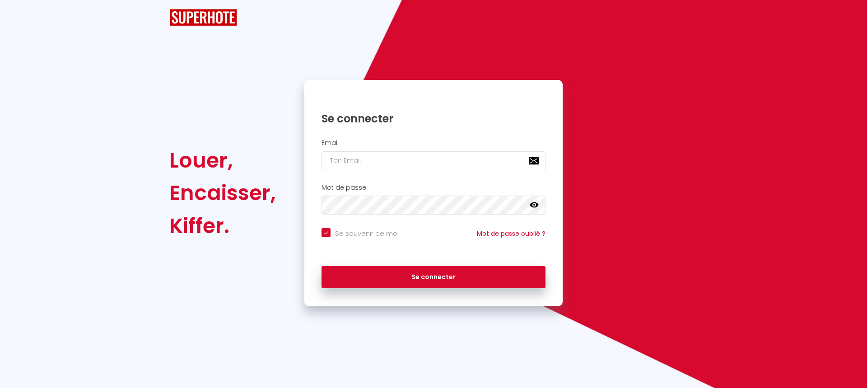
checkbox input "true"
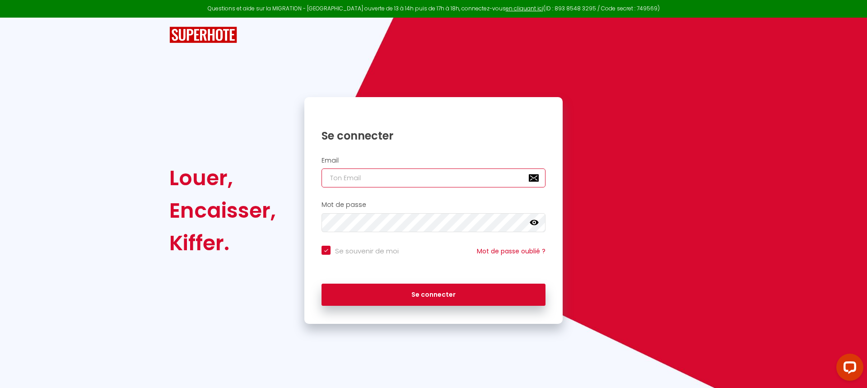
click at [405, 180] on input "email" at bounding box center [434, 178] width 224 height 19
type input "d"
checkbox input "true"
type input "dp"
checkbox input "true"
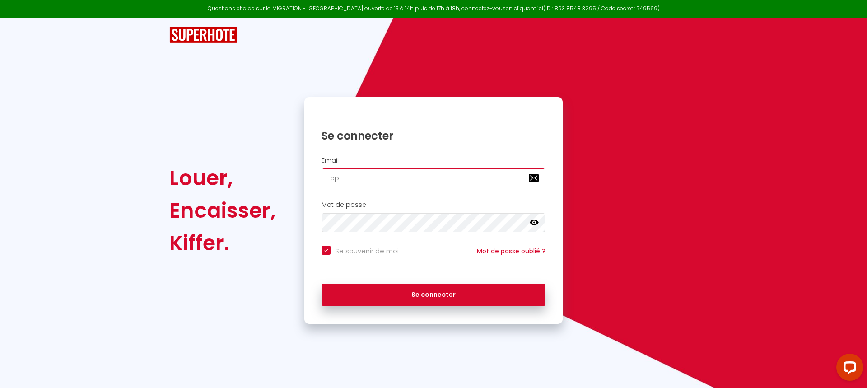
type input "dp."
checkbox input "true"
type input "dp.c"
checkbox input "true"
type input "[DOMAIN_NAME]"
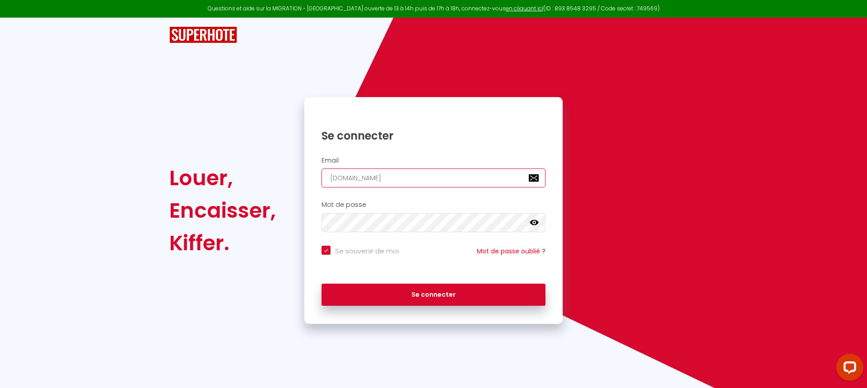
checkbox input "true"
type input "dp.cha"
checkbox input "true"
type input "dp.char"
checkbox input "true"
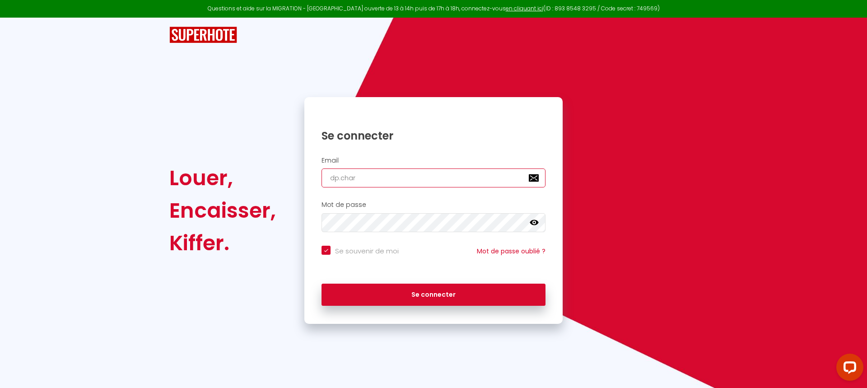
type input "dp.charl"
checkbox input "true"
type input "dp.charle"
checkbox input "true"
type input "dp.charlen"
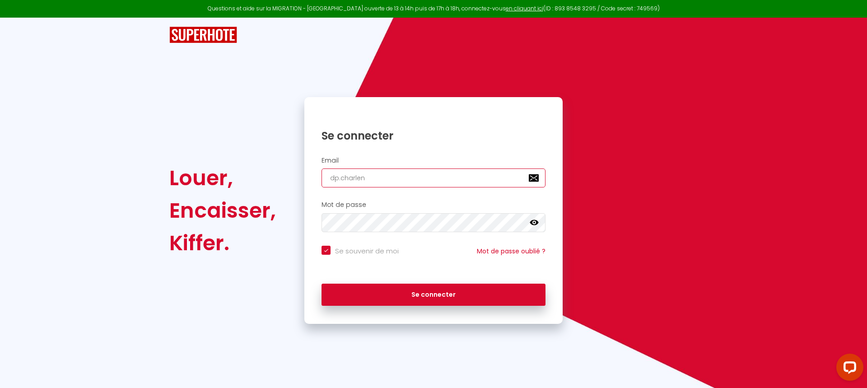
checkbox input "true"
type input "dp.[PERSON_NAME]"
checkbox input "true"
type input "dp.[PERSON_NAME]@"
checkbox input "true"
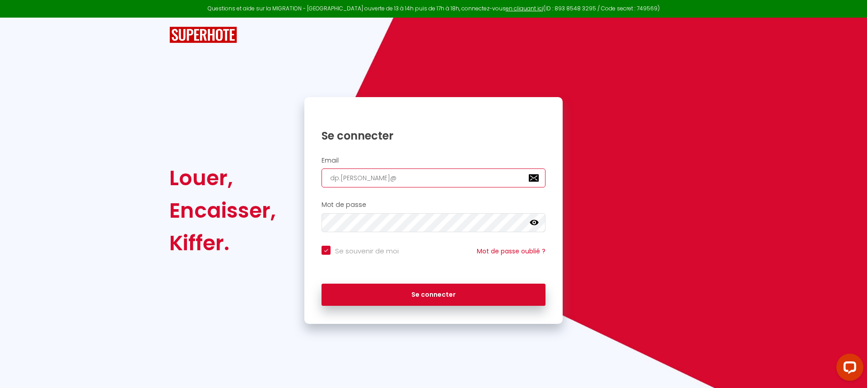
type input "dp.[PERSON_NAME]@g"
checkbox input "true"
type input "dp.[PERSON_NAME]@gm"
checkbox input "true"
type input "dp.[PERSON_NAME]@gma"
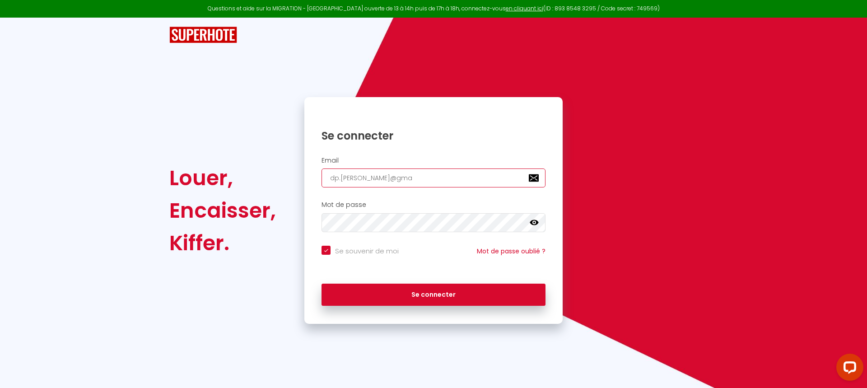
checkbox input "true"
type input "dp.[PERSON_NAME]@gmai"
checkbox input "true"
type input "[EMAIL_ADDRESS][PERSON_NAME]"
checkbox input "true"
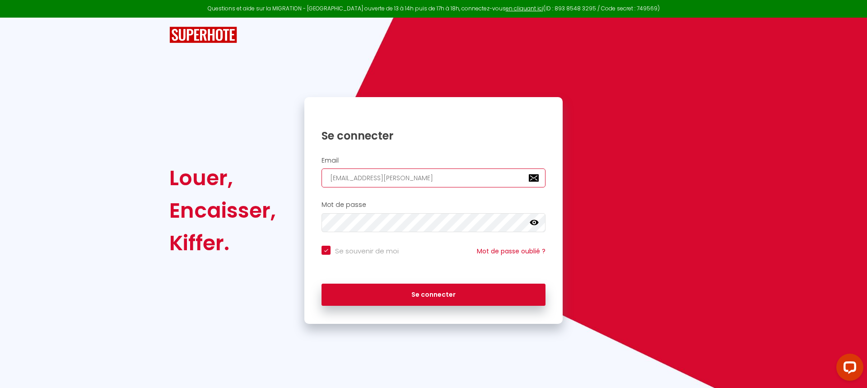
type input "[EMAIL_ADDRESS][PERSON_NAME]."
checkbox input "true"
type input "dp.[PERSON_NAME]@gmail.c"
checkbox input "true"
type input "[EMAIL_ADDRESS][PERSON_NAME][DOMAIN_NAME]"
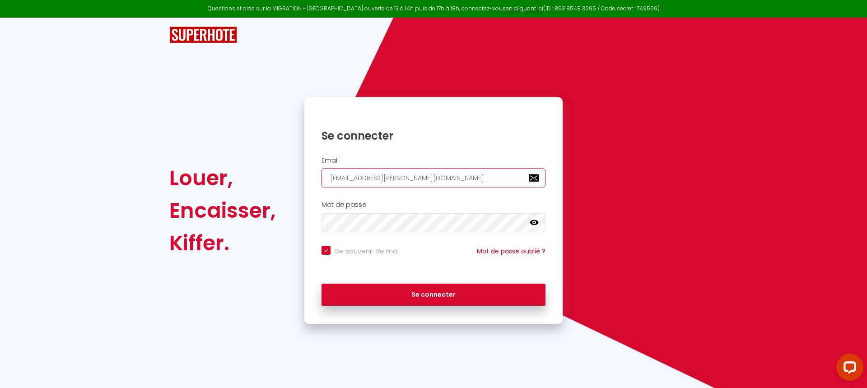
checkbox input "true"
type input "[EMAIL_ADDRESS][PERSON_NAME][DOMAIN_NAME]"
checkbox input "true"
type input "[EMAIL_ADDRESS][PERSON_NAME][DOMAIN_NAME]"
click at [296, 221] on div "Louer, Encaisser, Kiffer. Se connecter Email [EMAIL_ADDRESS][PERSON_NAME][DOMAI…" at bounding box center [434, 210] width 540 height 227
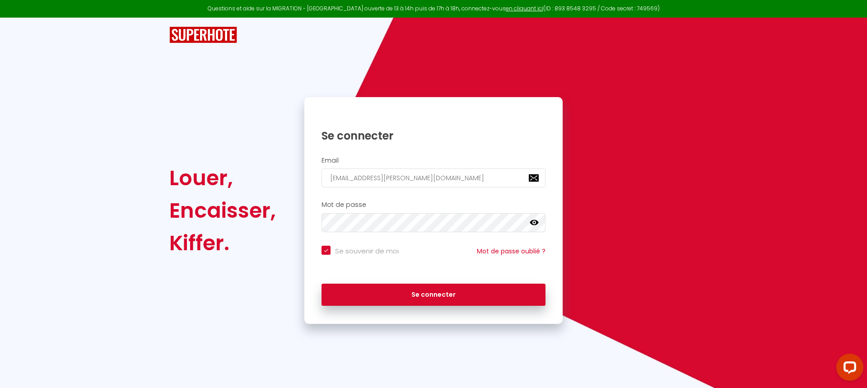
click at [534, 224] on icon at bounding box center [534, 222] width 9 height 9
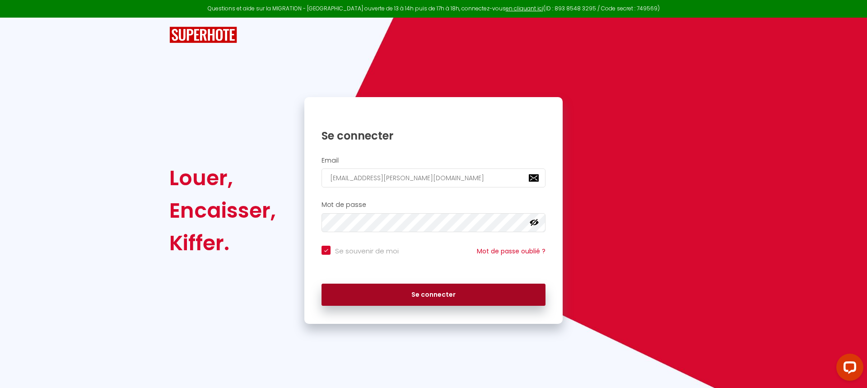
click at [421, 293] on button "Se connecter" at bounding box center [434, 295] width 224 height 23
checkbox input "true"
